Goal: Communication & Community: Answer question/provide support

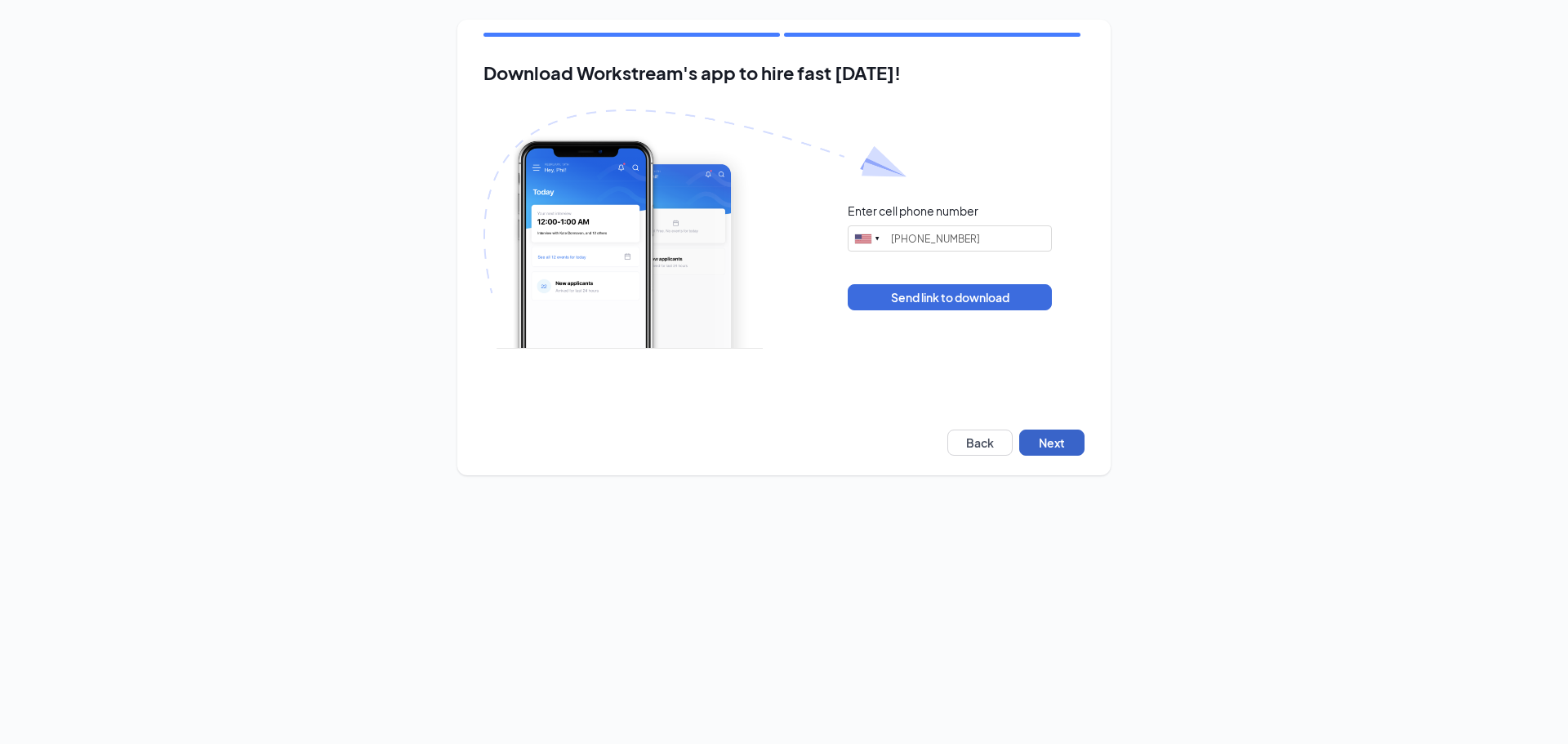
click at [1058, 439] on button "Next" at bounding box center [1052, 442] width 66 height 26
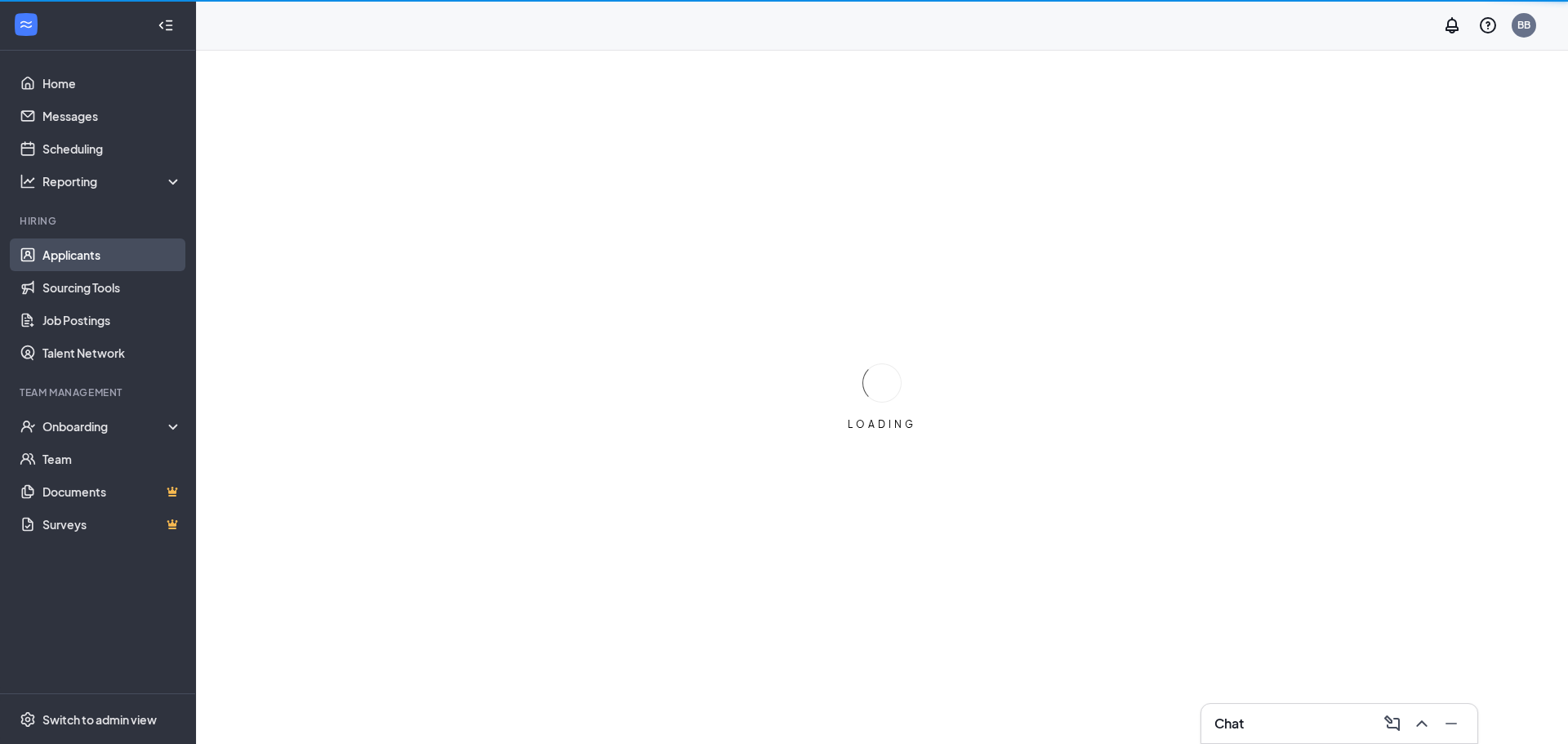
click at [60, 256] on link "Applicants" at bounding box center [112, 255] width 139 height 33
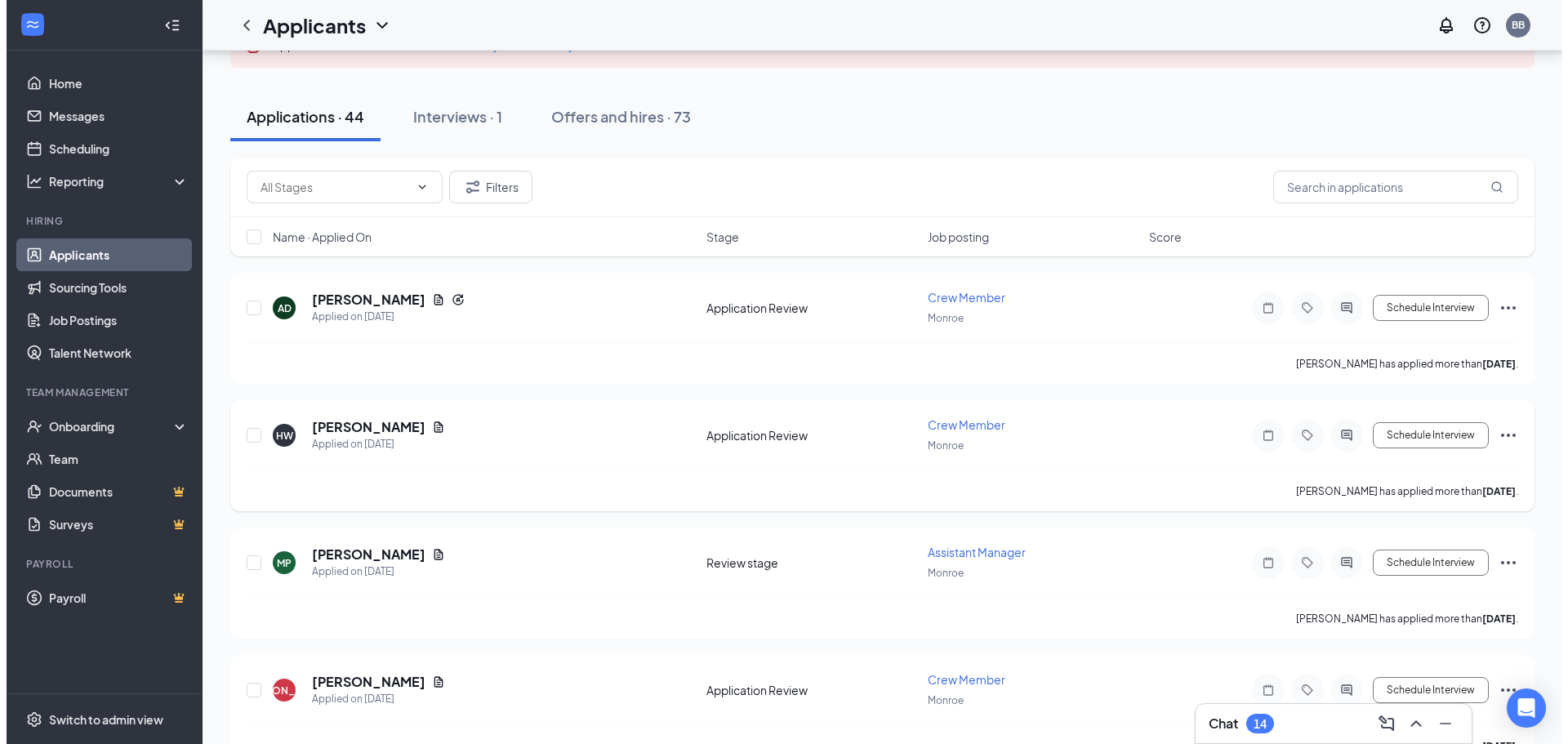
scroll to position [164, 0]
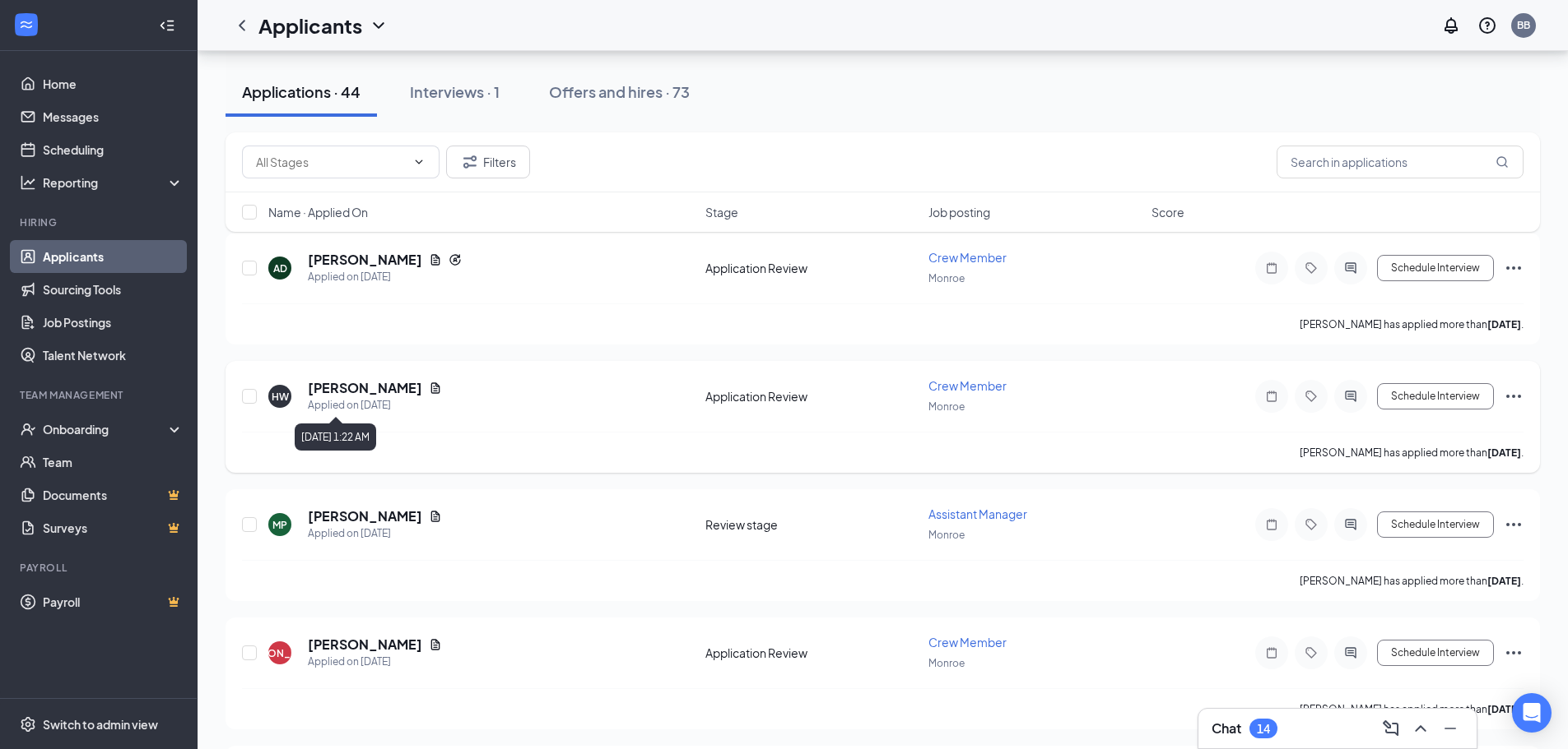
click at [371, 401] on div "Applied on [DATE]" at bounding box center [375, 405] width 134 height 17
click at [368, 384] on h5 "[PERSON_NAME]" at bounding box center [364, 388] width 114 height 19
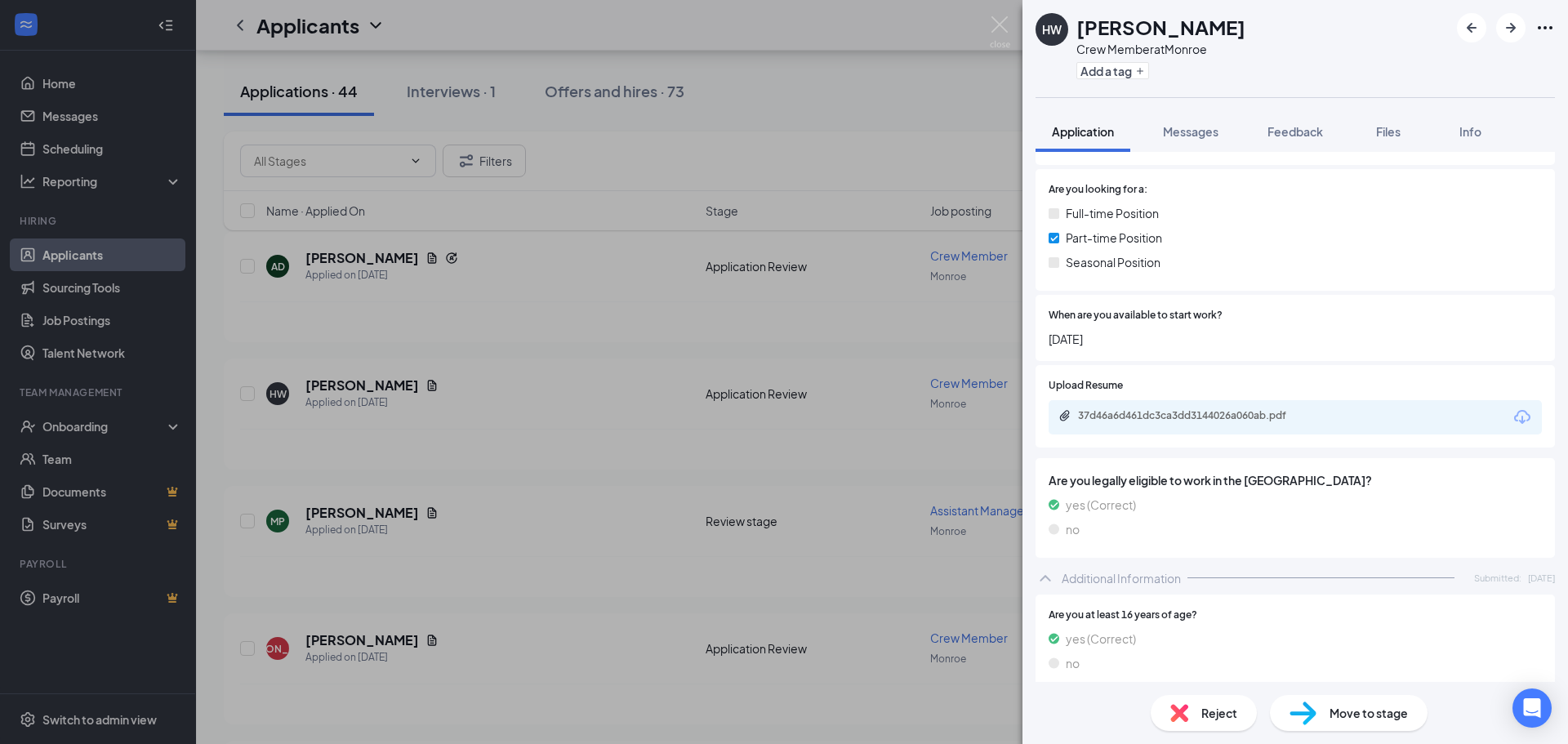
scroll to position [539, 0]
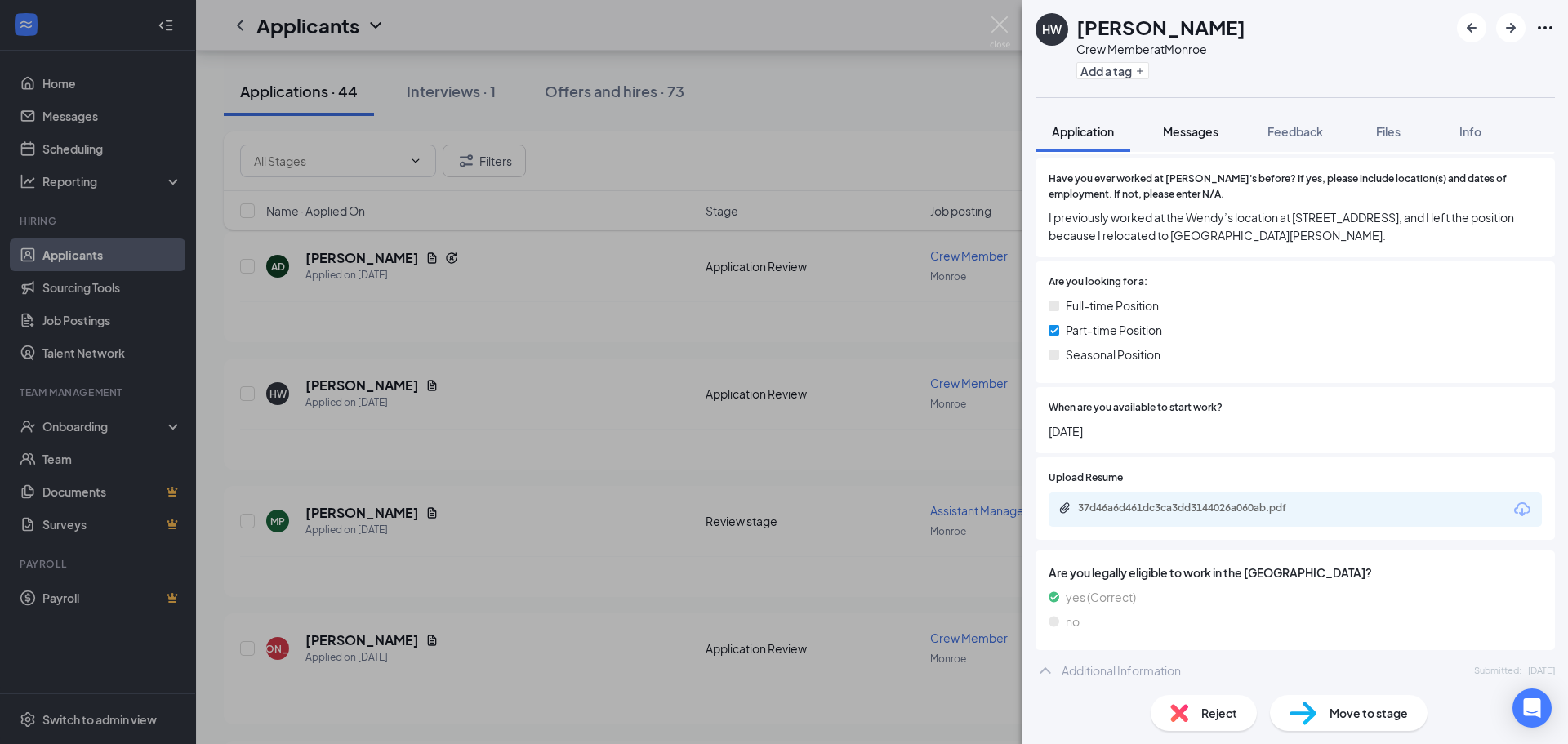
click at [1205, 132] on span "Messages" at bounding box center [1191, 131] width 55 height 15
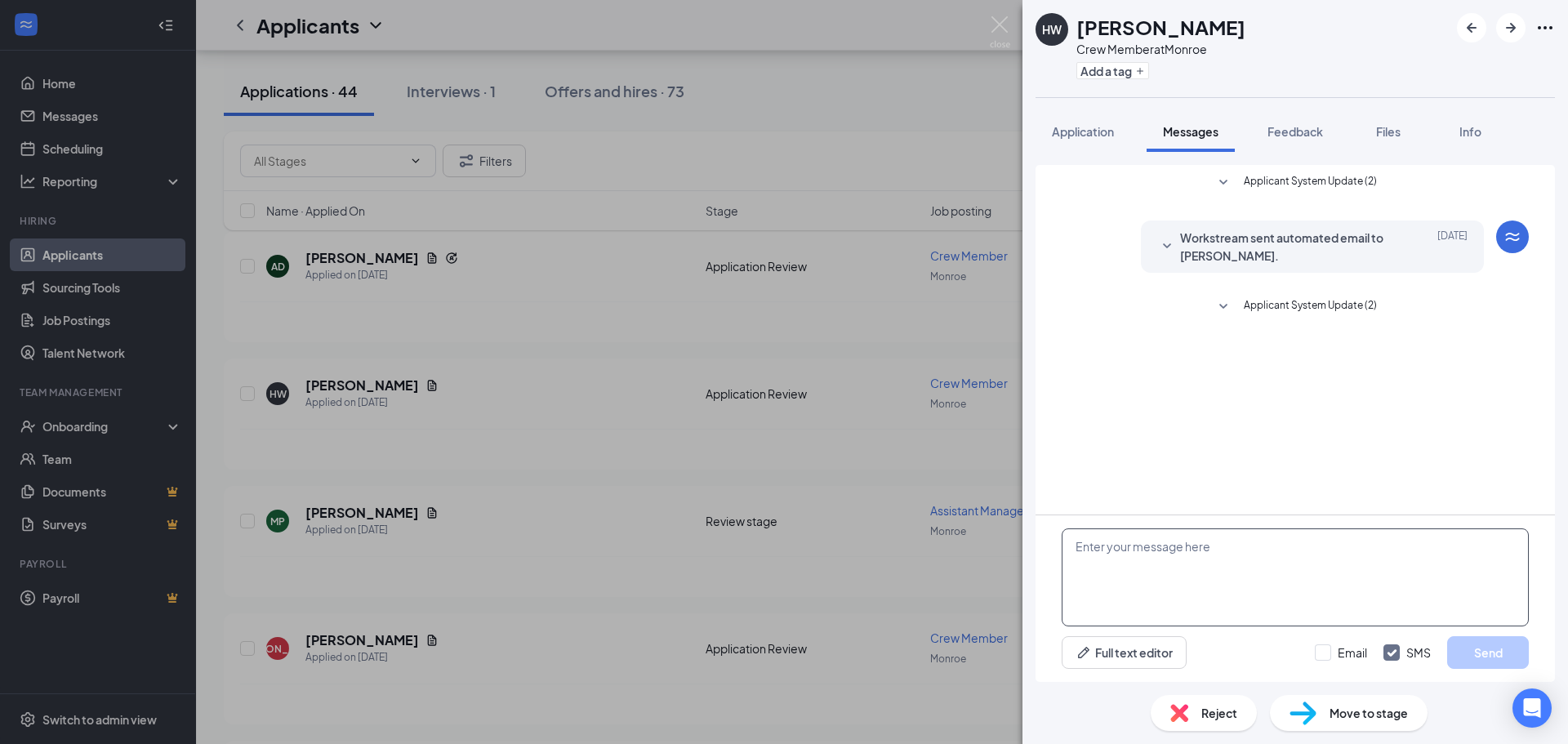
click at [1128, 555] on textarea at bounding box center [1295, 577] width 467 height 98
drag, startPoint x: 1431, startPoint y: 550, endPoint x: 1365, endPoint y: 562, distance: 67.1
click at [1365, 562] on textarea "good morning i would like to see if you are available [DATE]" at bounding box center [1295, 577] width 467 height 98
drag, startPoint x: 1176, startPoint y: 569, endPoint x: 1127, endPoint y: 572, distance: 49.1
click at [1127, 572] on textarea "good morning i would like to see if you are available [DATE][DATE] 2pm for a in…" at bounding box center [1295, 577] width 467 height 98
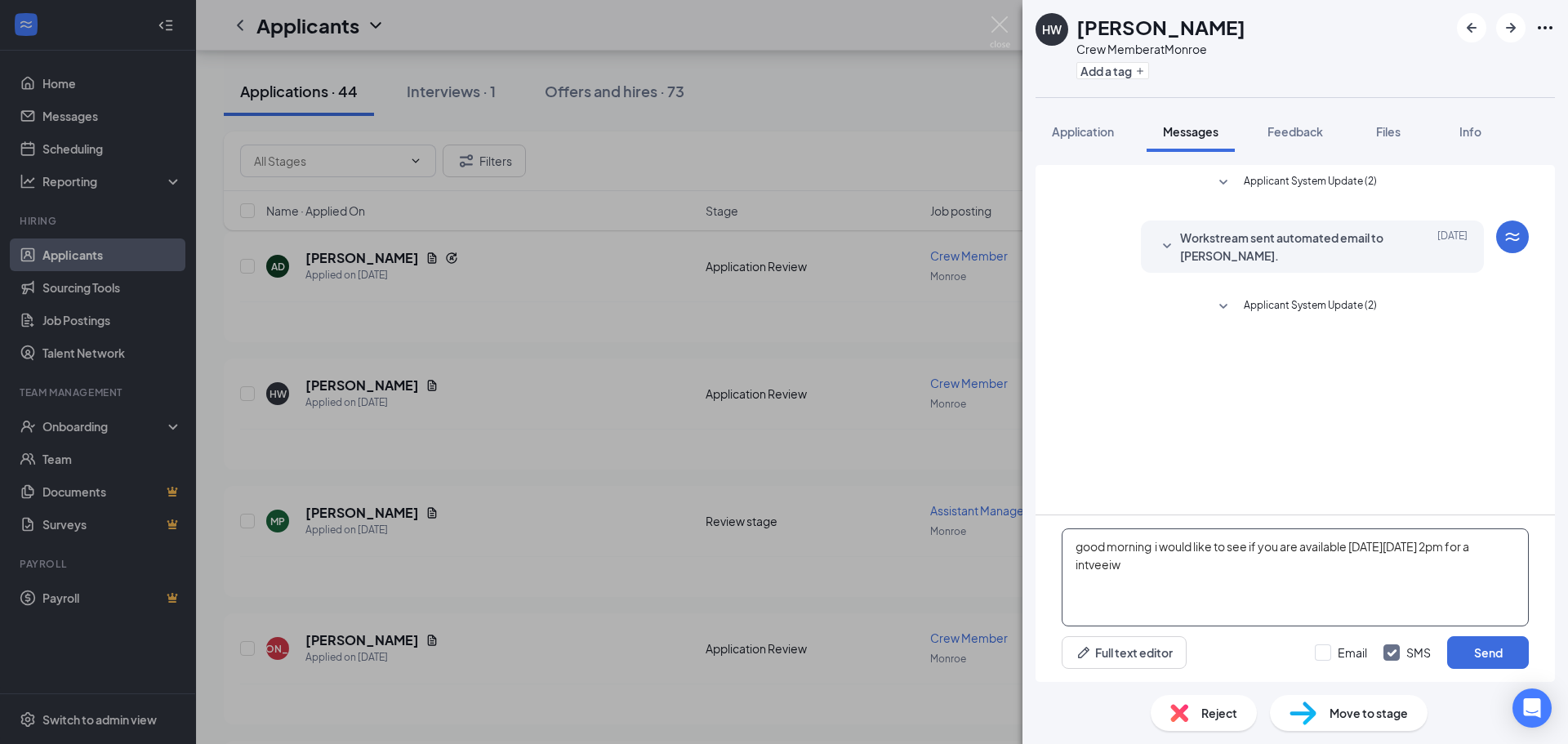
drag, startPoint x: 1138, startPoint y: 565, endPoint x: 1272, endPoint y: 585, distance: 135.5
click at [1278, 587] on textarea "good morning i would like to see if you are available [DATE][DATE] 2pm for a in…" at bounding box center [1295, 577] width 467 height 98
drag, startPoint x: 1164, startPoint y: 568, endPoint x: 1130, endPoint y: 572, distance: 34.2
click at [1130, 572] on textarea "good morning i would like to see if you are available [DATE][DATE] 2pm for a in…" at bounding box center [1295, 577] width 467 height 98
drag, startPoint x: 1245, startPoint y: 576, endPoint x: 1192, endPoint y: 577, distance: 53.0
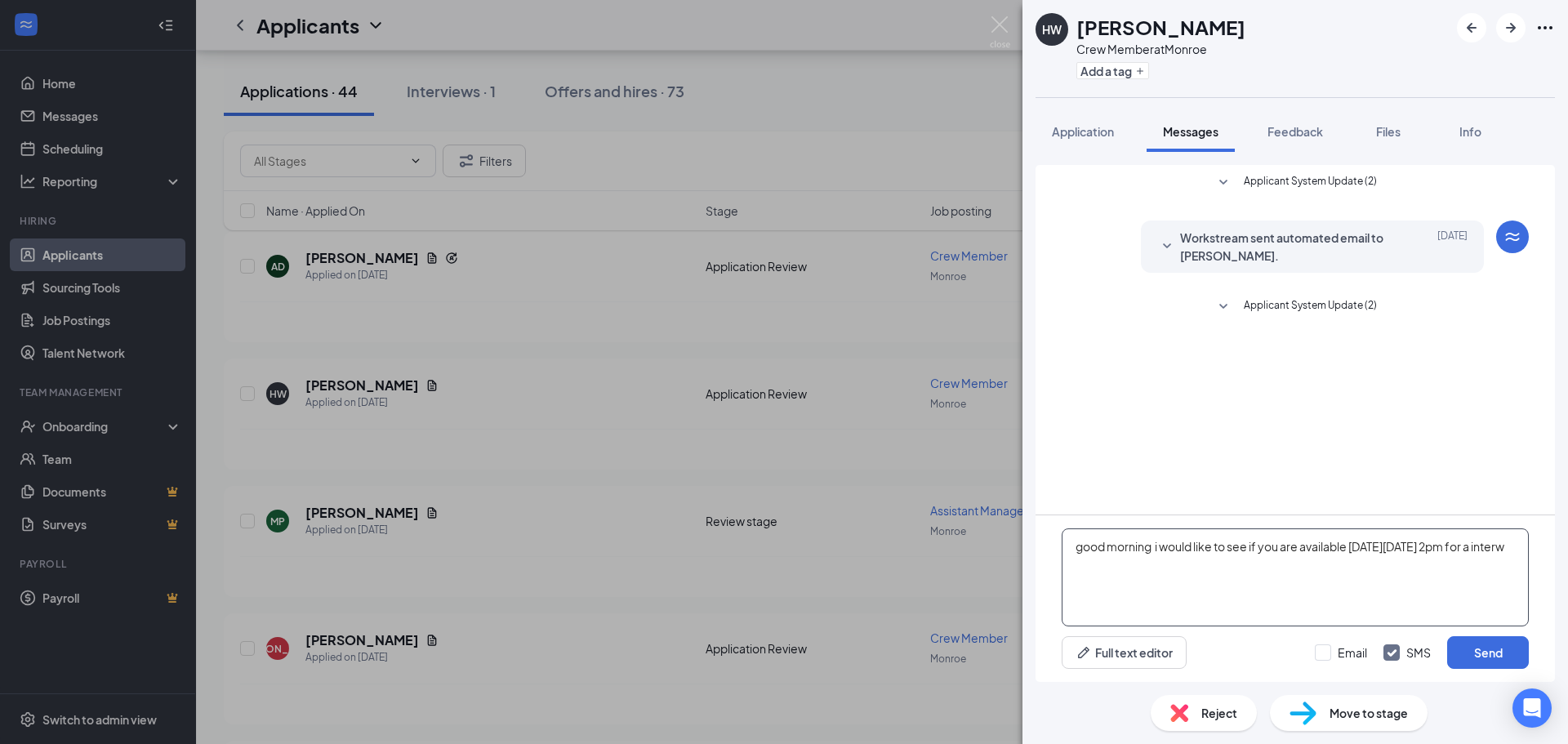
click at [1246, 577] on textarea "good morning i would like to see if you are available [DATE][DATE] 2pm for a in…" at bounding box center [1295, 577] width 467 height 98
click at [1158, 574] on textarea "good morning i would like to see if you are available [DATE][DATE] 2pm for a in…" at bounding box center [1295, 577] width 467 height 98
drag, startPoint x: 1184, startPoint y: 568, endPoint x: 1130, endPoint y: 576, distance: 54.6
click at [1130, 576] on textarea "good morning i would like to see if you are available [DATE][DATE] 2pm for a in…" at bounding box center [1295, 577] width 467 height 98
click at [1154, 548] on textarea "good morning i would like to see if you are available [DATE][DATE] 2pm for a in…" at bounding box center [1295, 577] width 467 height 98
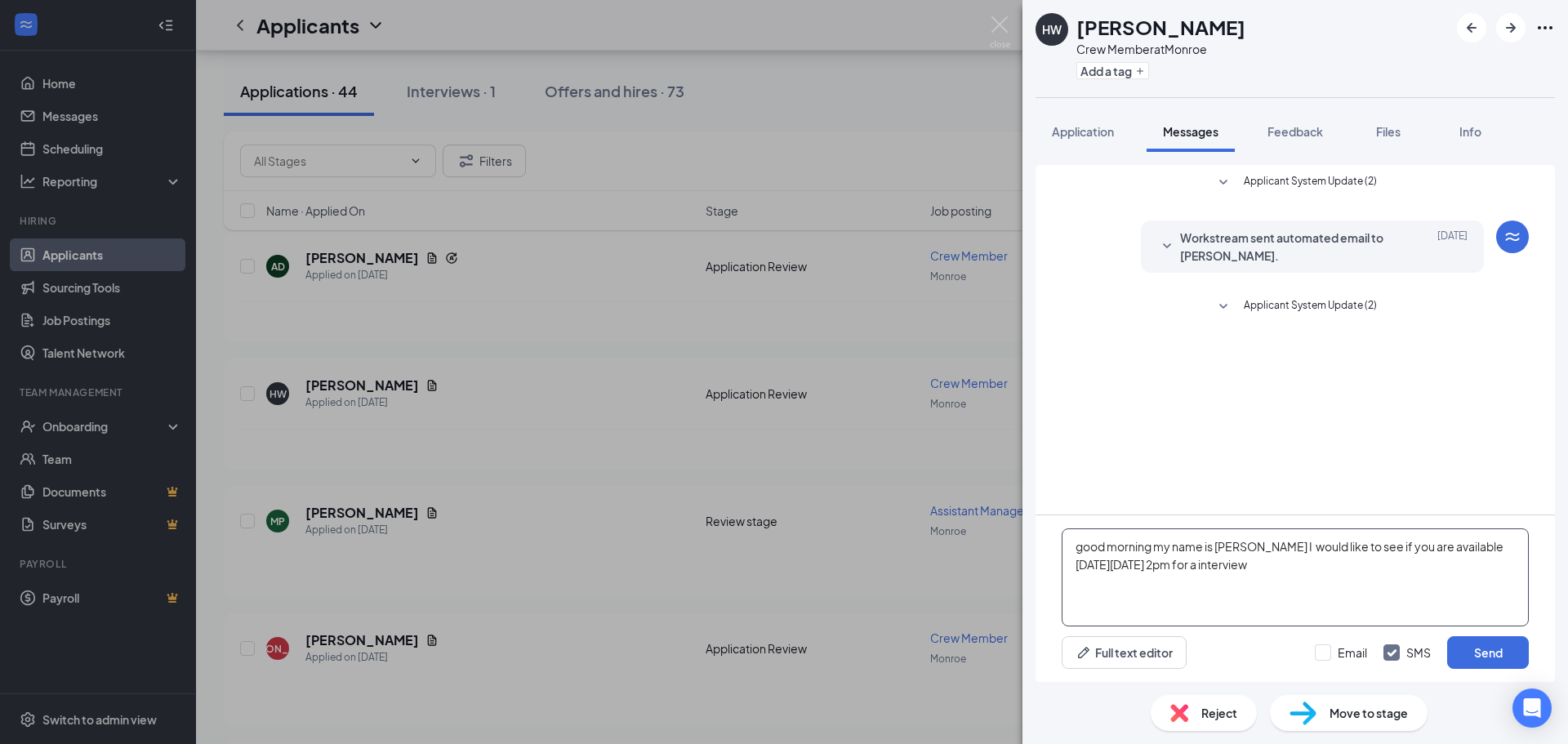
click at [1325, 571] on textarea "good morning my name is [PERSON_NAME] I would like to see if you are available …" at bounding box center [1295, 577] width 467 height 98
type textarea "good morning my name is [PERSON_NAME] I would like to see if you are available …"
click at [1482, 657] on button "Send" at bounding box center [1488, 653] width 81 height 33
